Goal: Task Accomplishment & Management: Manage account settings

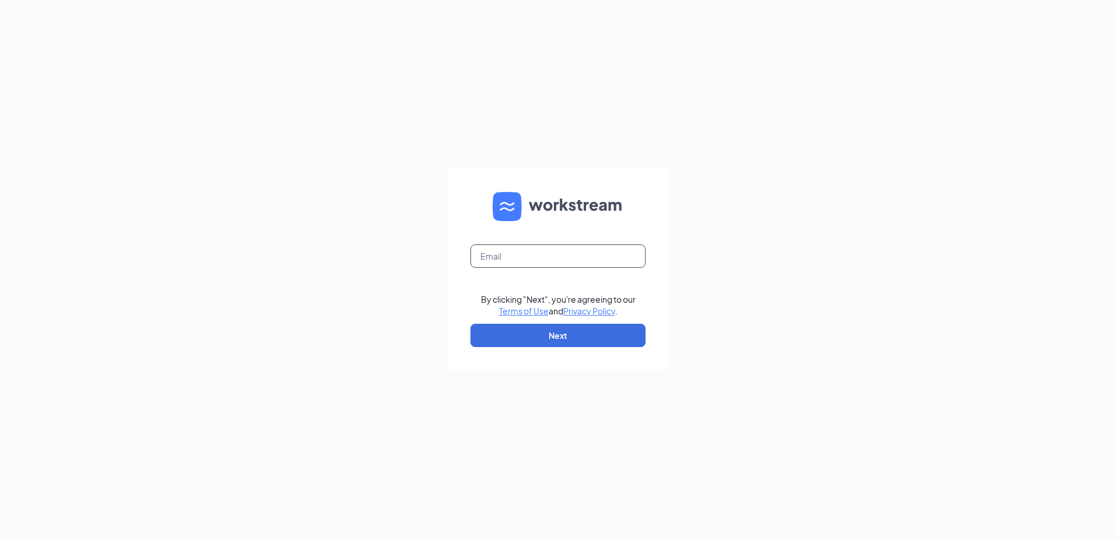
click at [549, 252] on input "text" at bounding box center [557, 256] width 175 height 23
type input "[EMAIL_ADDRESS][DOMAIN_NAME]"
click at [529, 330] on button "Next" at bounding box center [557, 335] width 175 height 23
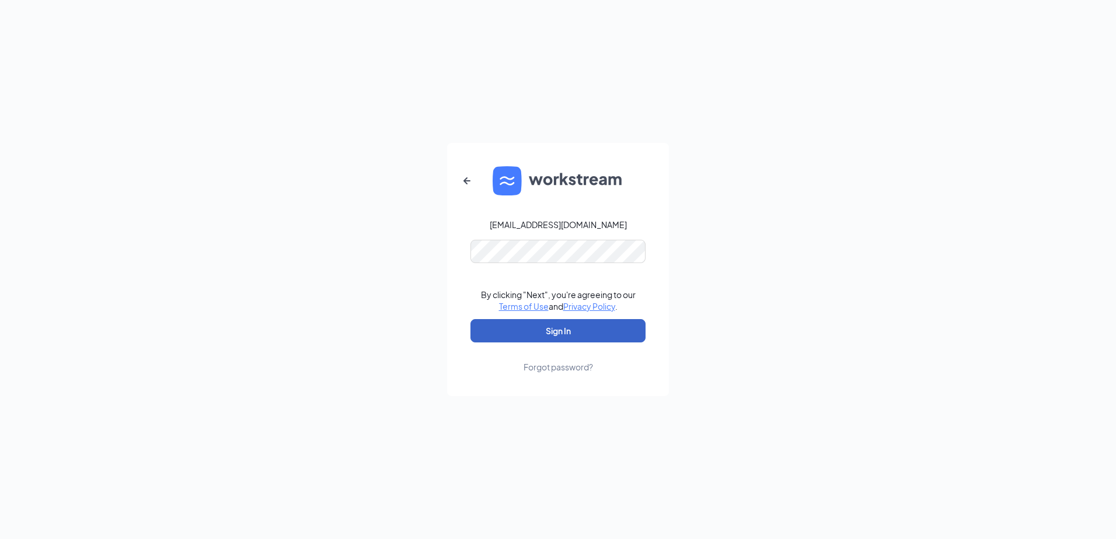
click at [525, 331] on button "Sign In" at bounding box center [557, 330] width 175 height 23
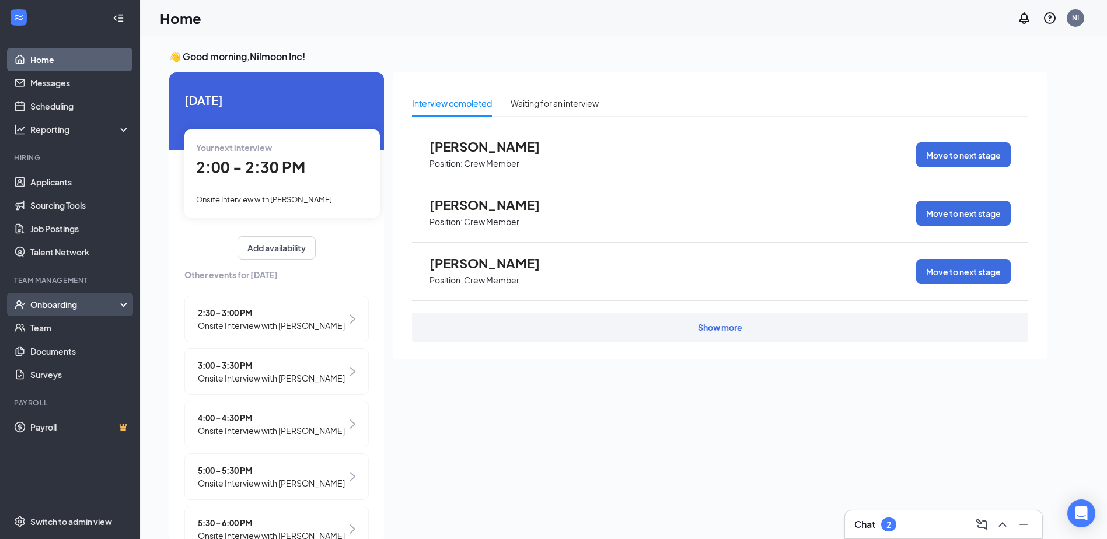
click at [72, 297] on div "Onboarding" at bounding box center [70, 304] width 140 height 23
click at [73, 304] on div "Onboarding" at bounding box center [75, 305] width 90 height 12
click at [79, 325] on link "Team" at bounding box center [80, 327] width 100 height 23
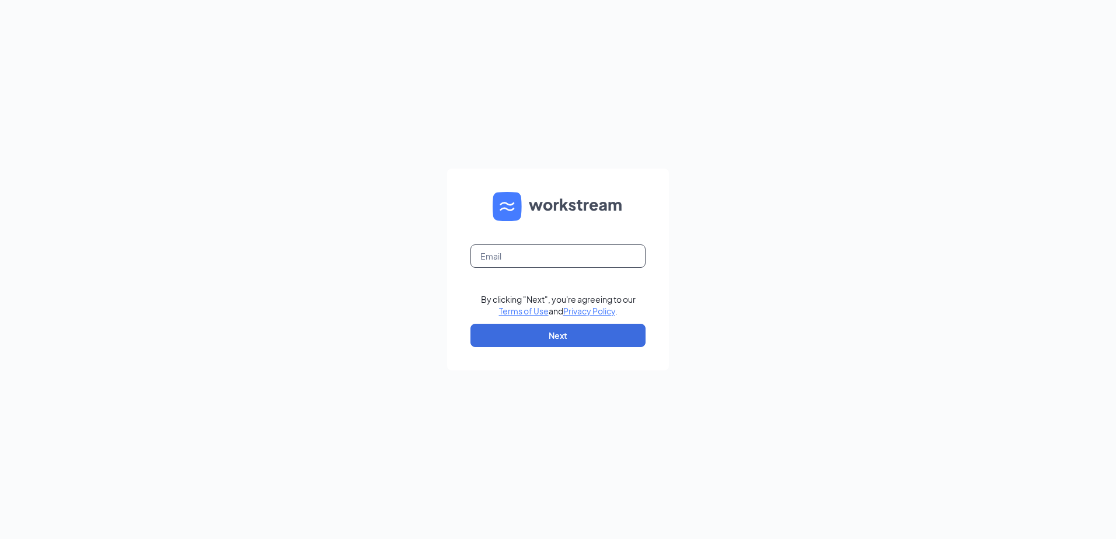
click at [572, 255] on input "text" at bounding box center [557, 256] width 175 height 23
type input "[EMAIL_ADDRESS][DOMAIN_NAME]"
drag, startPoint x: 563, startPoint y: 333, endPoint x: 561, endPoint y: 327, distance: 6.3
click at [561, 328] on button "Next" at bounding box center [557, 335] width 175 height 23
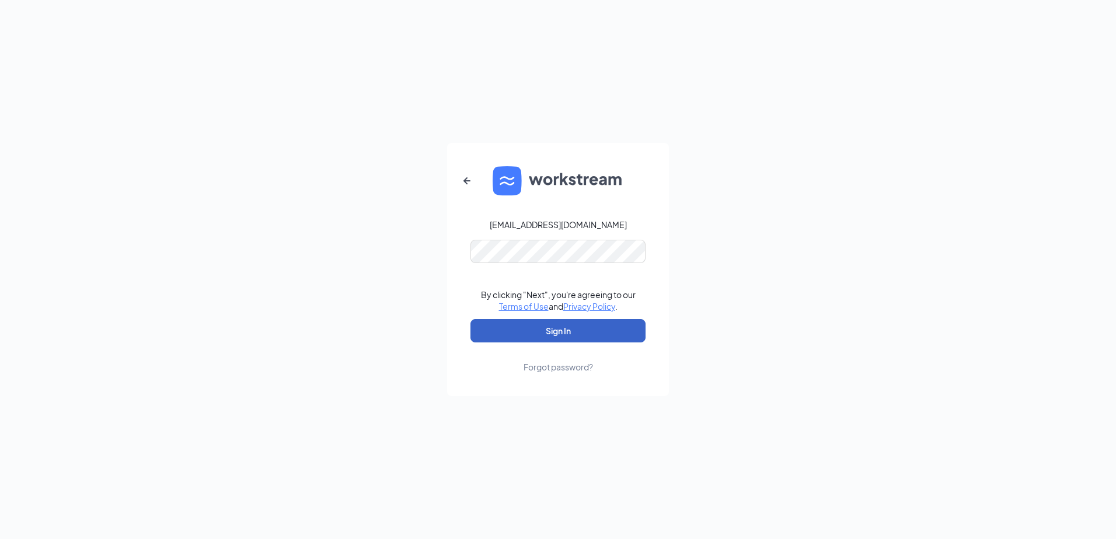
click at [536, 330] on button "Sign In" at bounding box center [557, 330] width 175 height 23
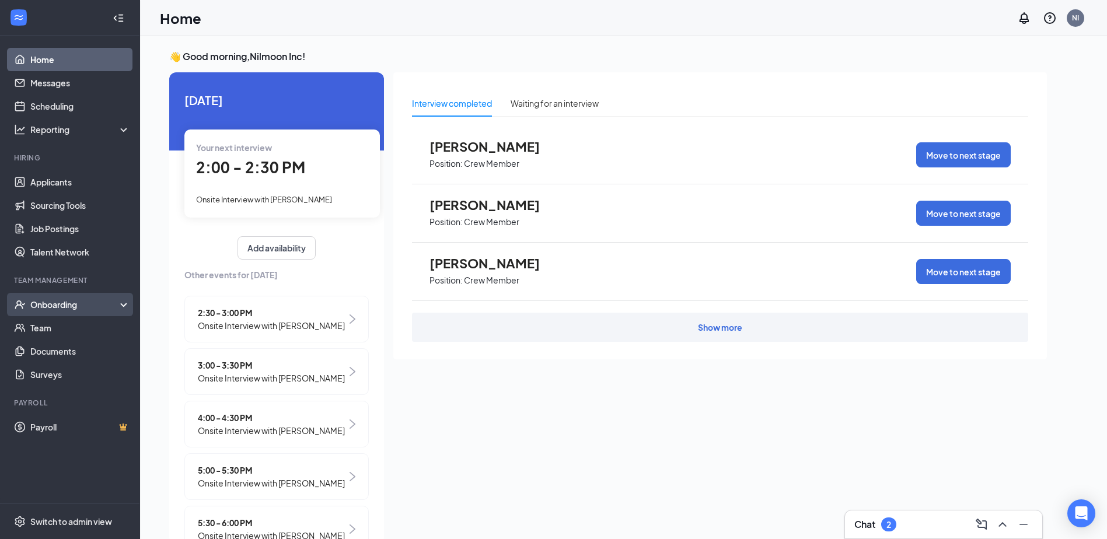
click at [85, 305] on div "Onboarding" at bounding box center [75, 305] width 90 height 12
click at [86, 320] on link "Team" at bounding box center [80, 327] width 100 height 23
